Goal: Task Accomplishment & Management: Manage account settings

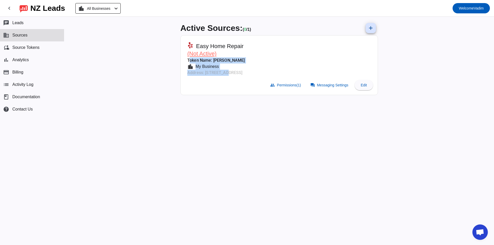
drag, startPoint x: 219, startPoint y: 71, endPoint x: 232, endPoint y: 73, distance: 12.8
click at [230, 72] on mat-card-header "Easy Home Repair (Not Active) Token Name: [PERSON_NAME] location_city My Busine…" at bounding box center [279, 58] width 192 height 40
click at [237, 81] on mat-card-actions "group Permissions (1) forum Messaging Settings Edit" at bounding box center [279, 85] width 192 height 14
drag, startPoint x: 329, startPoint y: 75, endPoint x: 178, endPoint y: 41, distance: 155.0
click at [180, 41] on div "Active Sources: ( 0 / 1) add Easy Home Repair (Not Active) Token Name: [PERSON_…" at bounding box center [279, 131] width 206 height 229
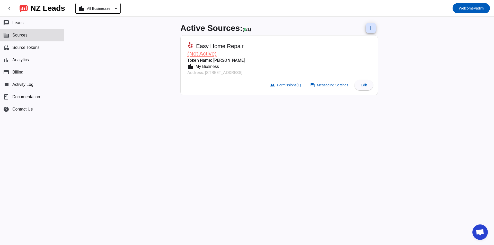
click at [171, 49] on div "Active Sources: ( 0 / 1) add Easy Home Repair (Not Active) Token Name: [PERSON_…" at bounding box center [279, 131] width 430 height 229
drag, startPoint x: 273, startPoint y: 71, endPoint x: 331, endPoint y: 80, distance: 58.2
click at [326, 79] on div "Active Sources: ( 0 / 1) add Easy Home Repair (Not Active) Token Name: [PERSON_…" at bounding box center [279, 131] width 430 height 229
click at [305, 61] on mat-card-header "Easy Home Repair (Not Active) Token Name: [PERSON_NAME] location_city My Busine…" at bounding box center [279, 58] width 192 height 40
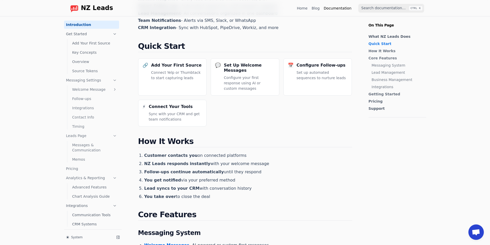
scroll to position [12, 0]
